Goal: Transaction & Acquisition: Purchase product/service

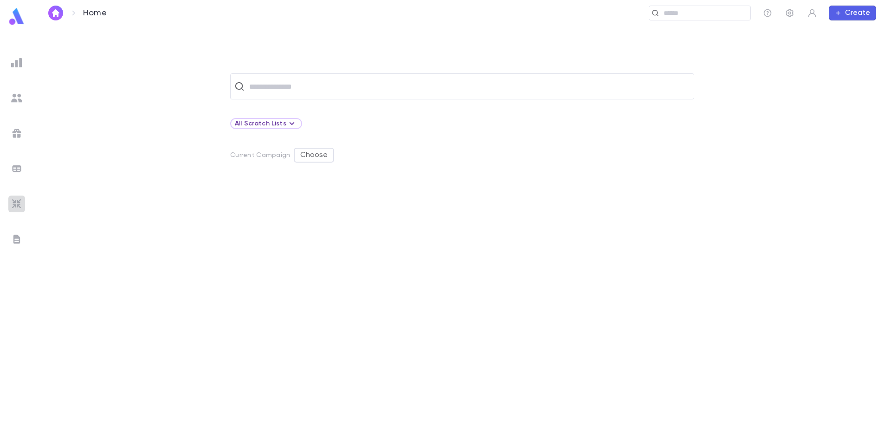
click at [19, 201] on img at bounding box center [16, 203] width 11 height 11
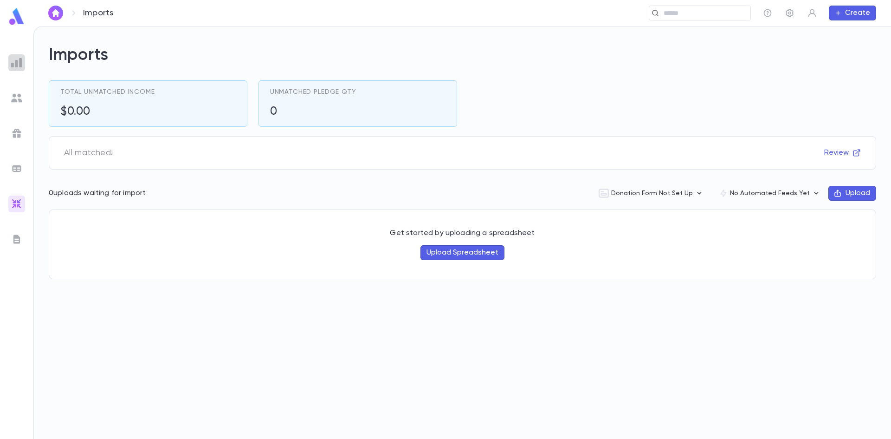
click at [16, 63] on img at bounding box center [16, 62] width 11 height 11
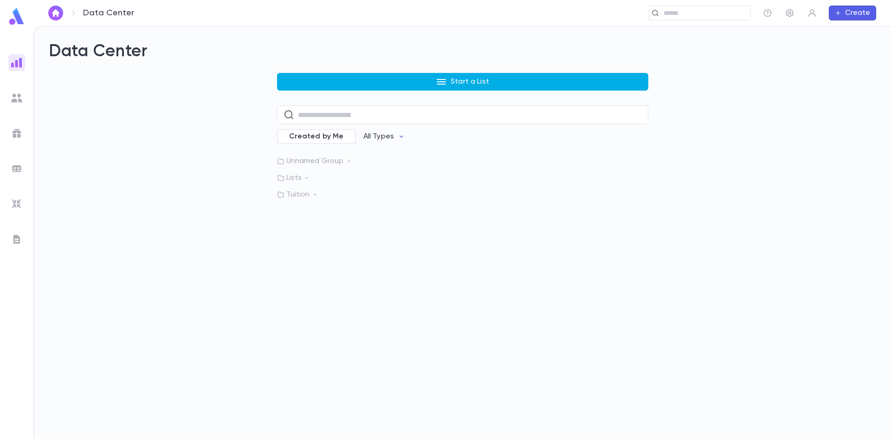
click at [432, 81] on button "Start a List" at bounding box center [462, 82] width 371 height 18
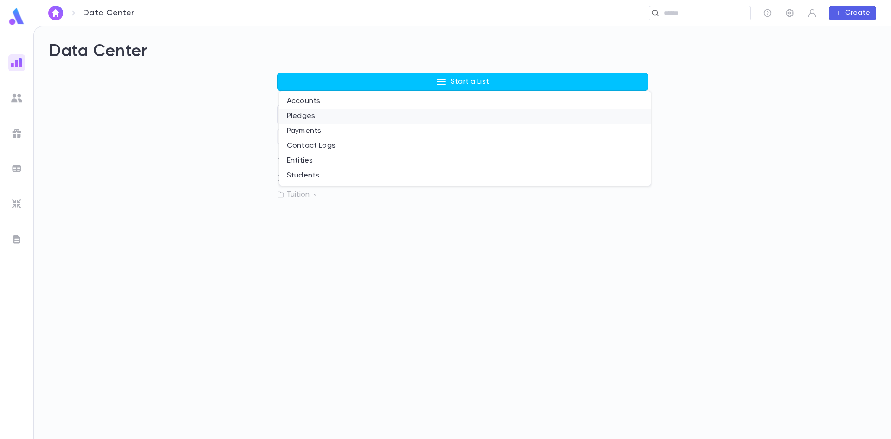
click at [323, 117] on li "Pledges" at bounding box center [464, 116] width 371 height 15
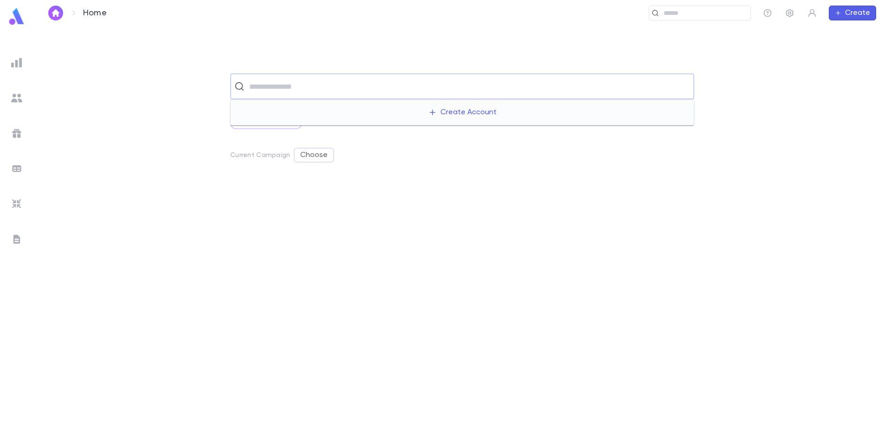
click at [362, 93] on input "text" at bounding box center [468, 87] width 444 height 18
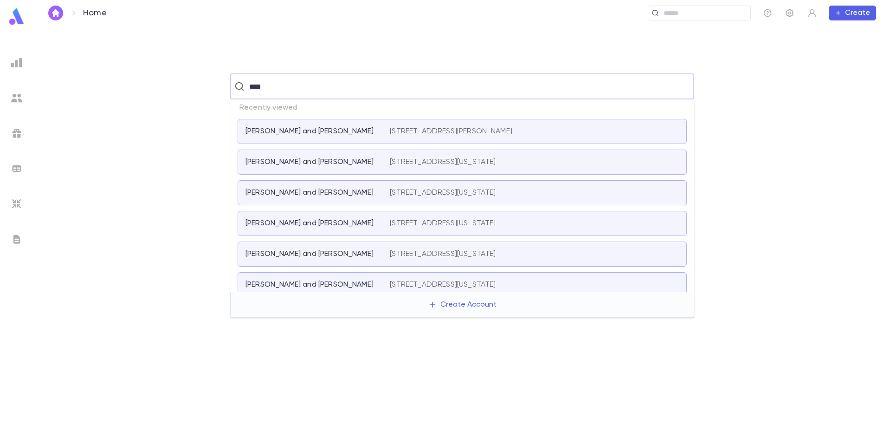
type input "*****"
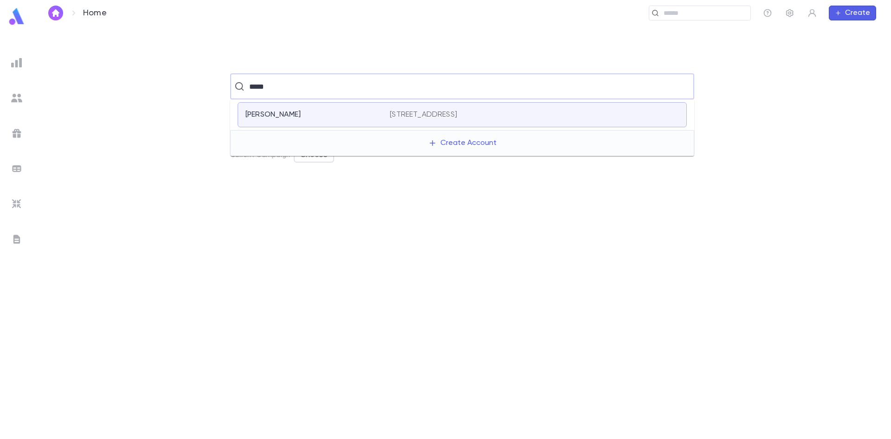
click at [360, 110] on div "[PERSON_NAME]" at bounding box center [312, 114] width 133 height 9
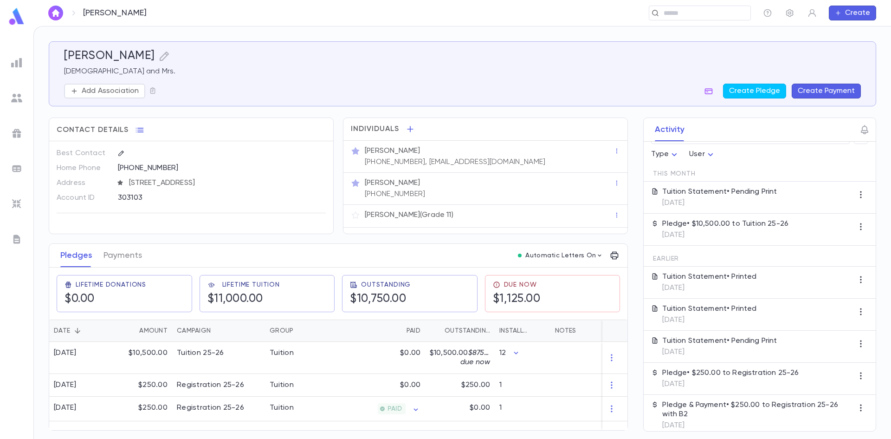
scroll to position [29, 0]
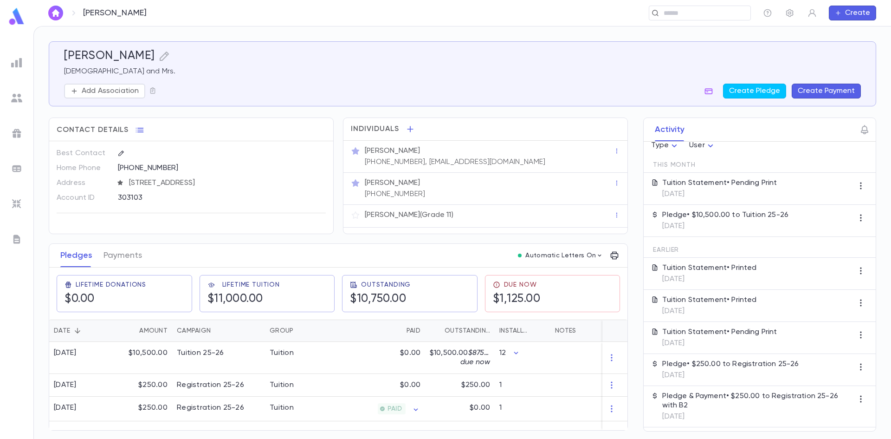
click at [823, 90] on button "Create Payment" at bounding box center [826, 91] width 69 height 15
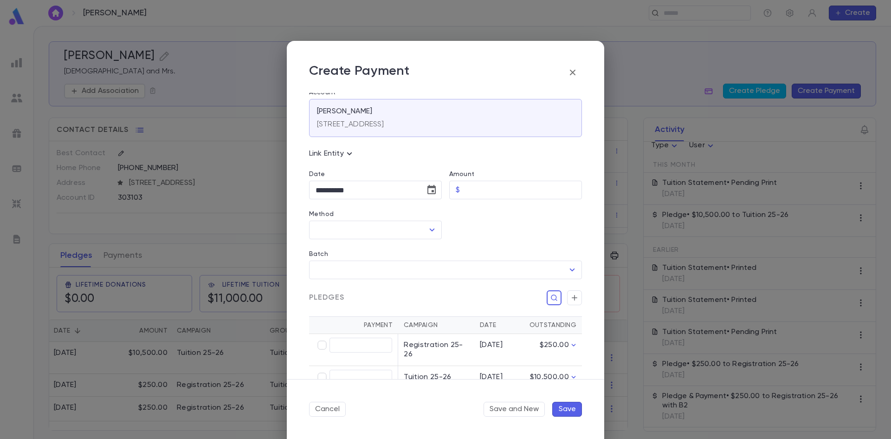
scroll to position [0, 0]
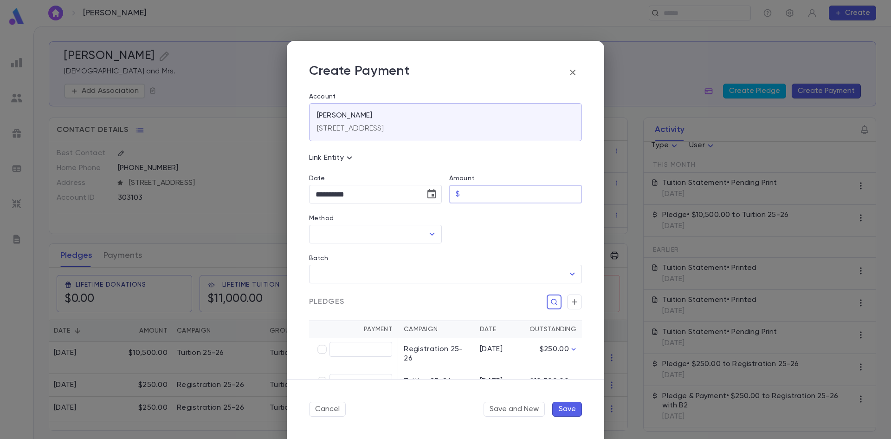
click at [487, 194] on input "Amount" at bounding box center [523, 194] width 118 height 18
click at [427, 231] on icon "Open" at bounding box center [432, 233] width 11 height 11
type input "******"
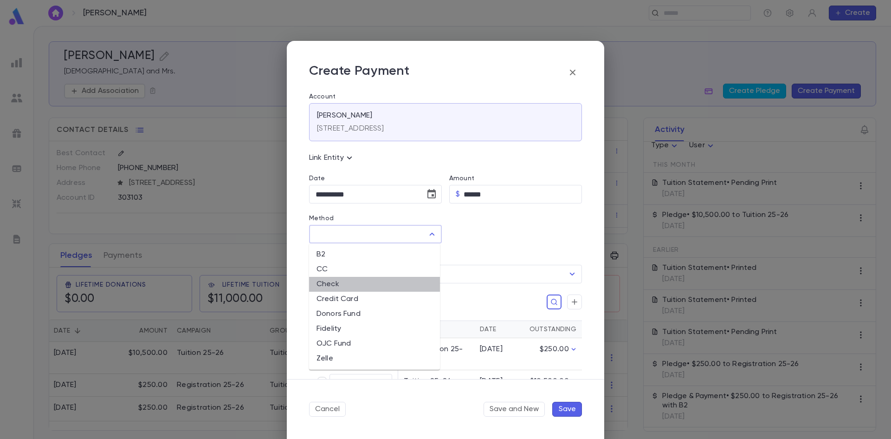
click at [387, 287] on li "Check" at bounding box center [374, 284] width 131 height 15
type input "*****"
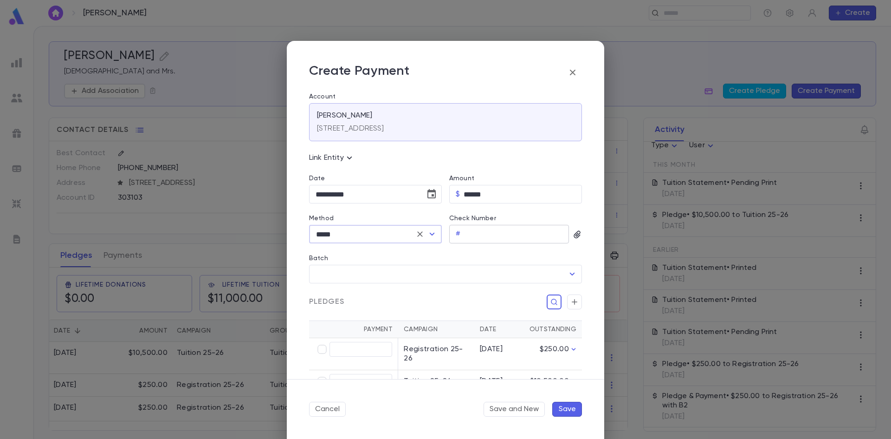
click at [488, 235] on input "Check Number" at bounding box center [516, 234] width 105 height 18
type input "****"
type input "******"
click at [560, 406] on button "Save" at bounding box center [567, 409] width 30 height 15
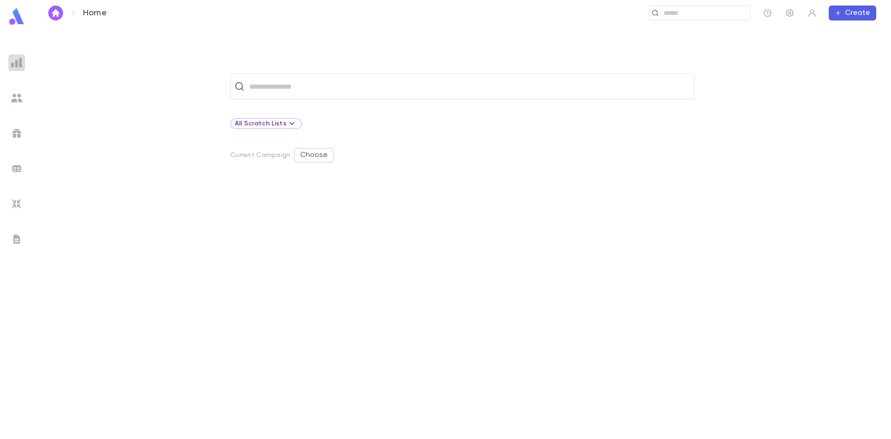
click at [13, 59] on img at bounding box center [16, 62] width 11 height 11
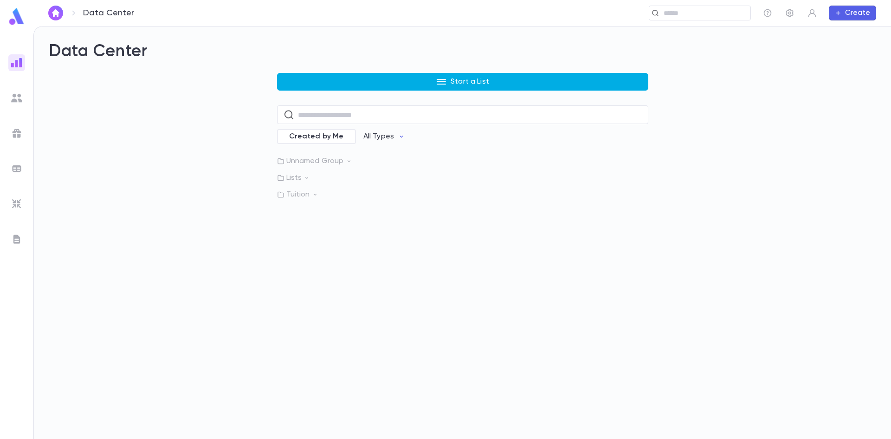
click at [468, 81] on p "Start a List" at bounding box center [470, 81] width 39 height 9
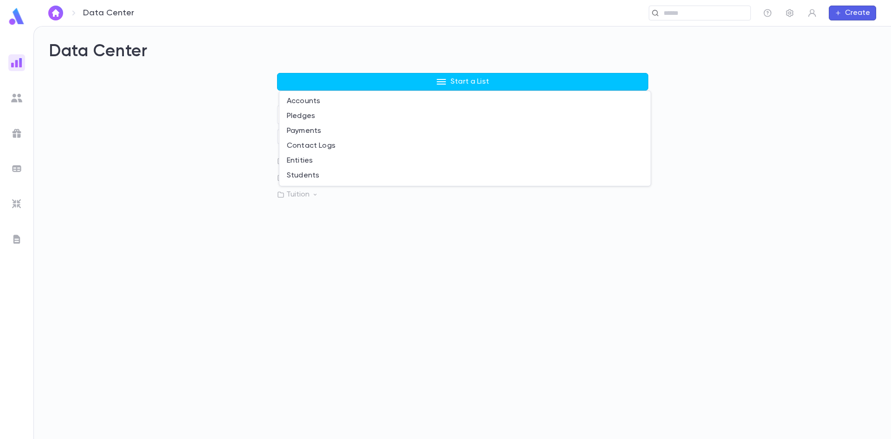
click at [330, 313] on div at bounding box center [445, 219] width 891 height 439
click at [298, 194] on p "Tuition" at bounding box center [462, 194] width 371 height 9
click at [635, 212] on icon "button" at bounding box center [638, 213] width 9 height 9
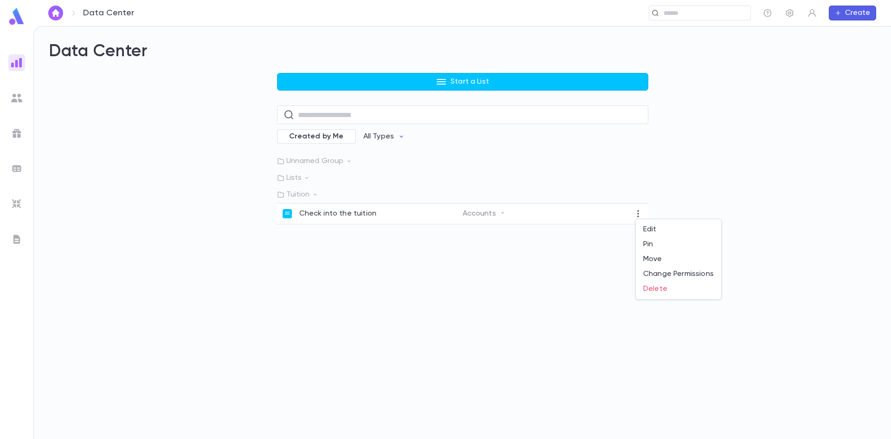
click at [527, 292] on div at bounding box center [445, 219] width 891 height 439
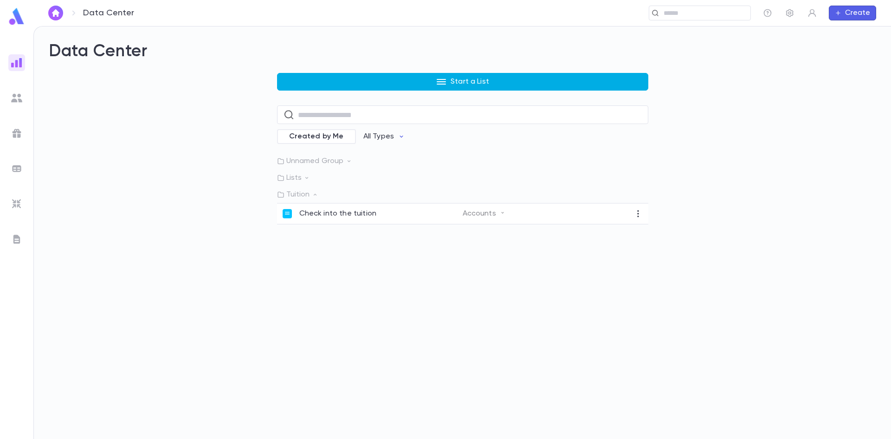
click at [450, 82] on button "Start a List" at bounding box center [462, 82] width 371 height 18
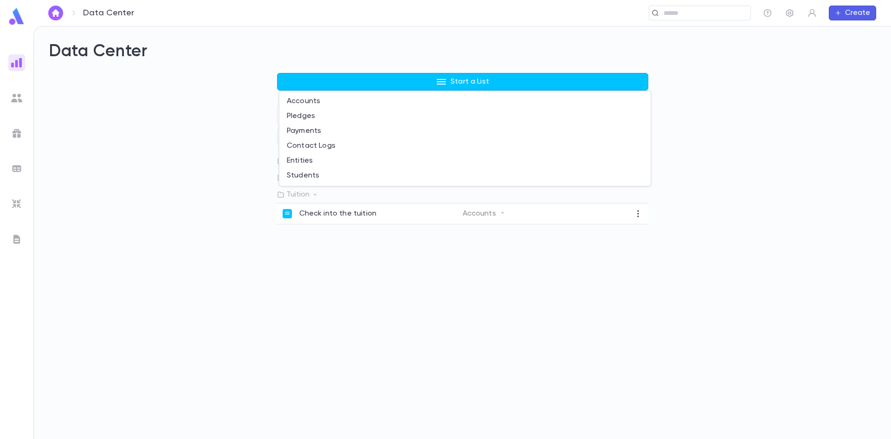
click at [183, 167] on div at bounding box center [445, 219] width 891 height 439
click at [304, 174] on p "Lists" at bounding box center [462, 177] width 371 height 9
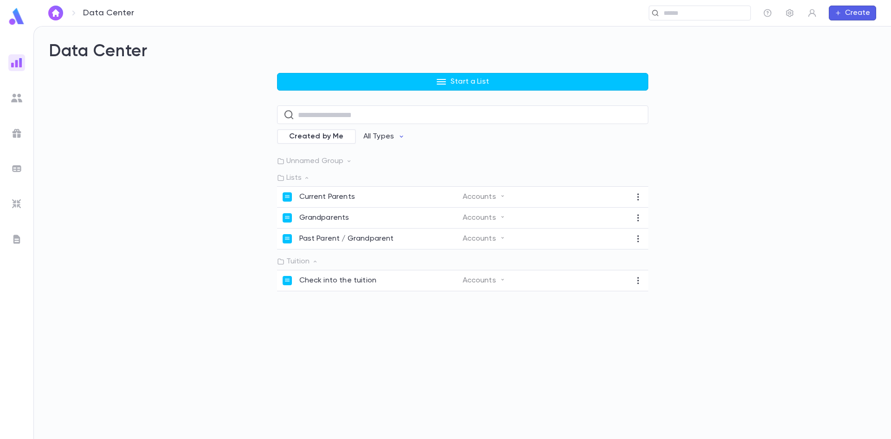
click at [573, 137] on div "Created by Me All Types" at bounding box center [462, 137] width 371 height 18
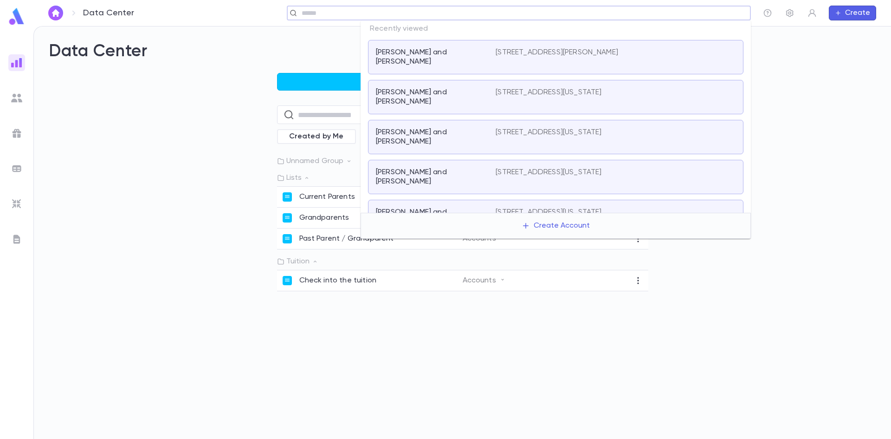
click at [699, 10] on input "text" at bounding box center [523, 13] width 448 height 9
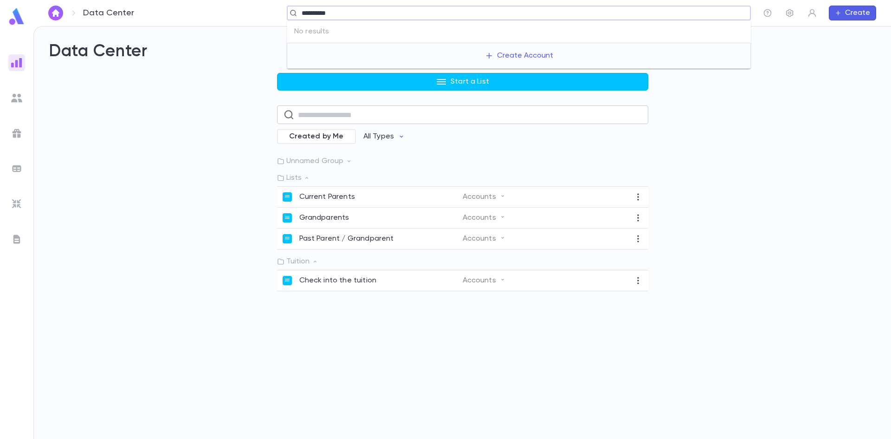
type input "**********"
click at [408, 116] on input "text" at bounding box center [470, 115] width 344 height 18
click at [492, 175] on p "Lists" at bounding box center [462, 177] width 371 height 9
